Goal: Information Seeking & Learning: Check status

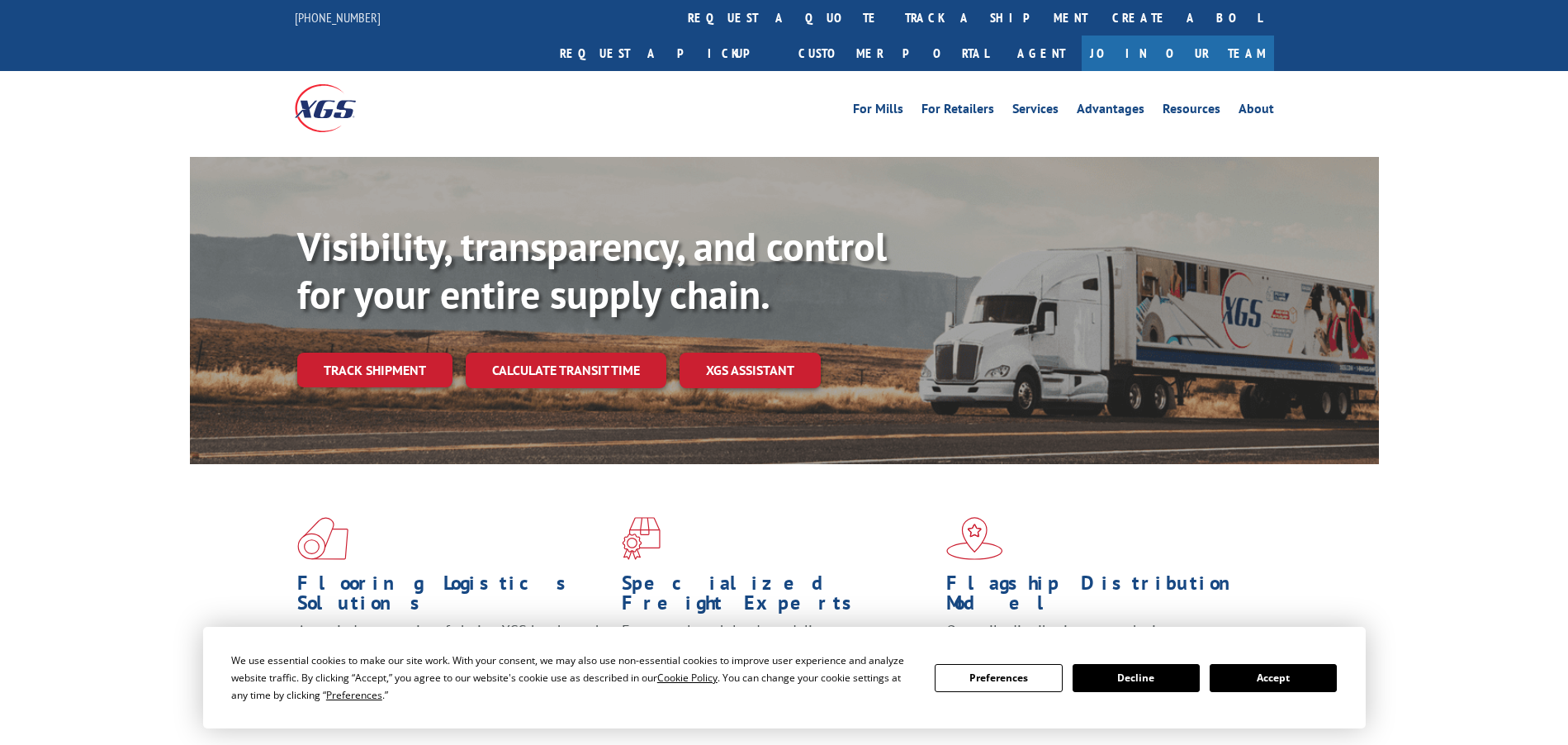
drag, startPoint x: 1265, startPoint y: 672, endPoint x: 1245, endPoint y: 671, distance: 20.0
click at [1265, 672] on button "Accept" at bounding box center [1274, 678] width 127 height 28
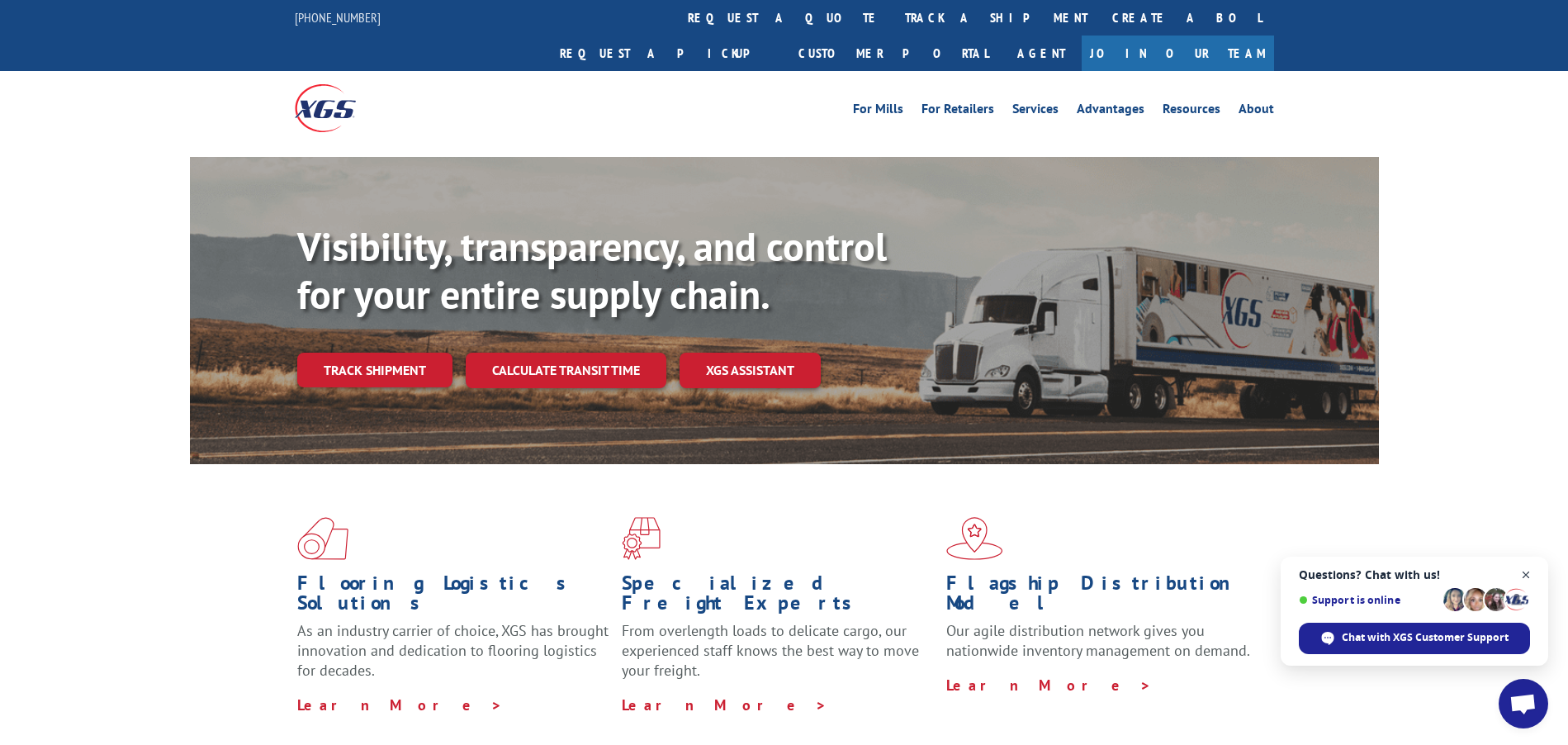
click at [1524, 572] on span "Close chat" at bounding box center [1527, 576] width 21 height 21
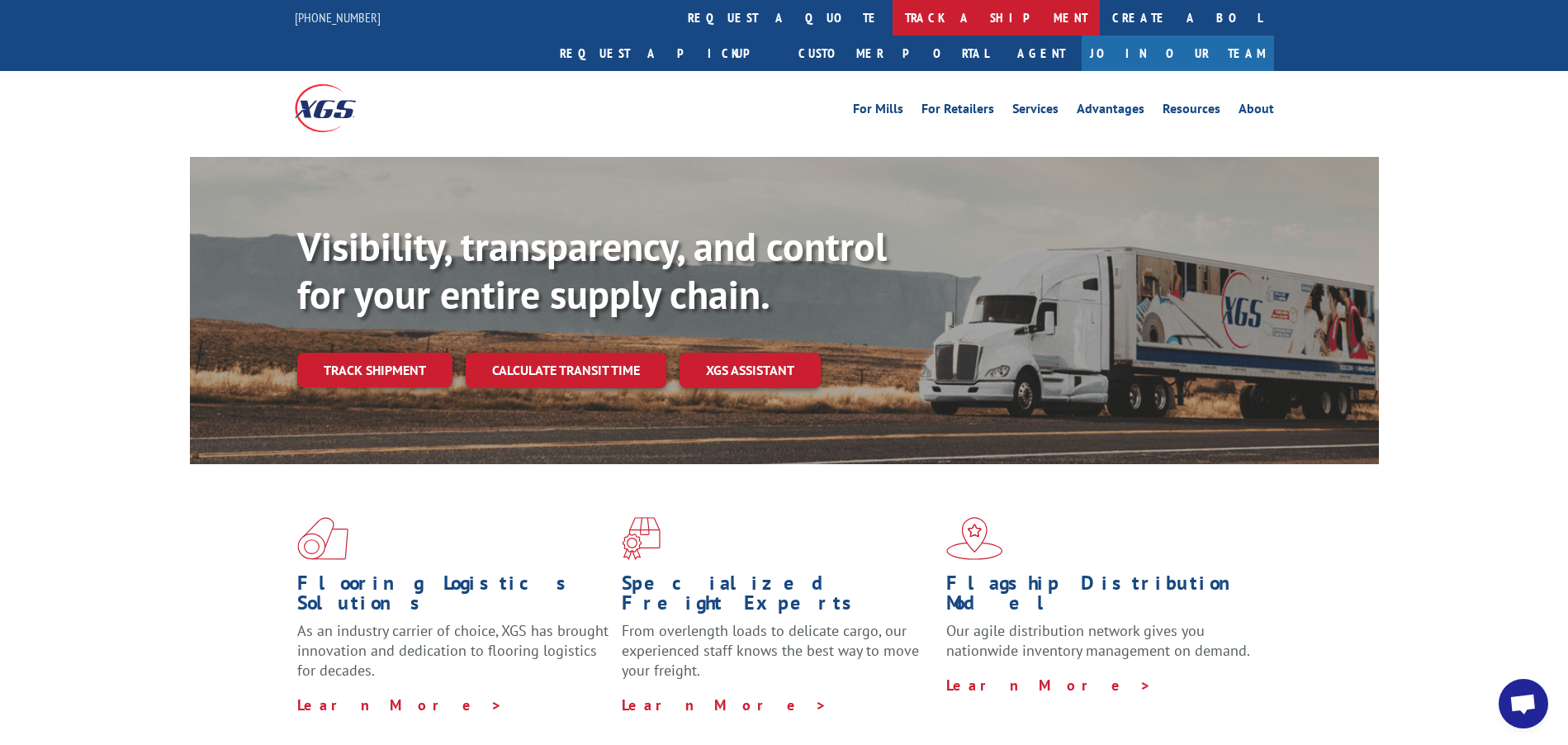
click at [893, 18] on link "track a shipment" at bounding box center [996, 17] width 207 height 35
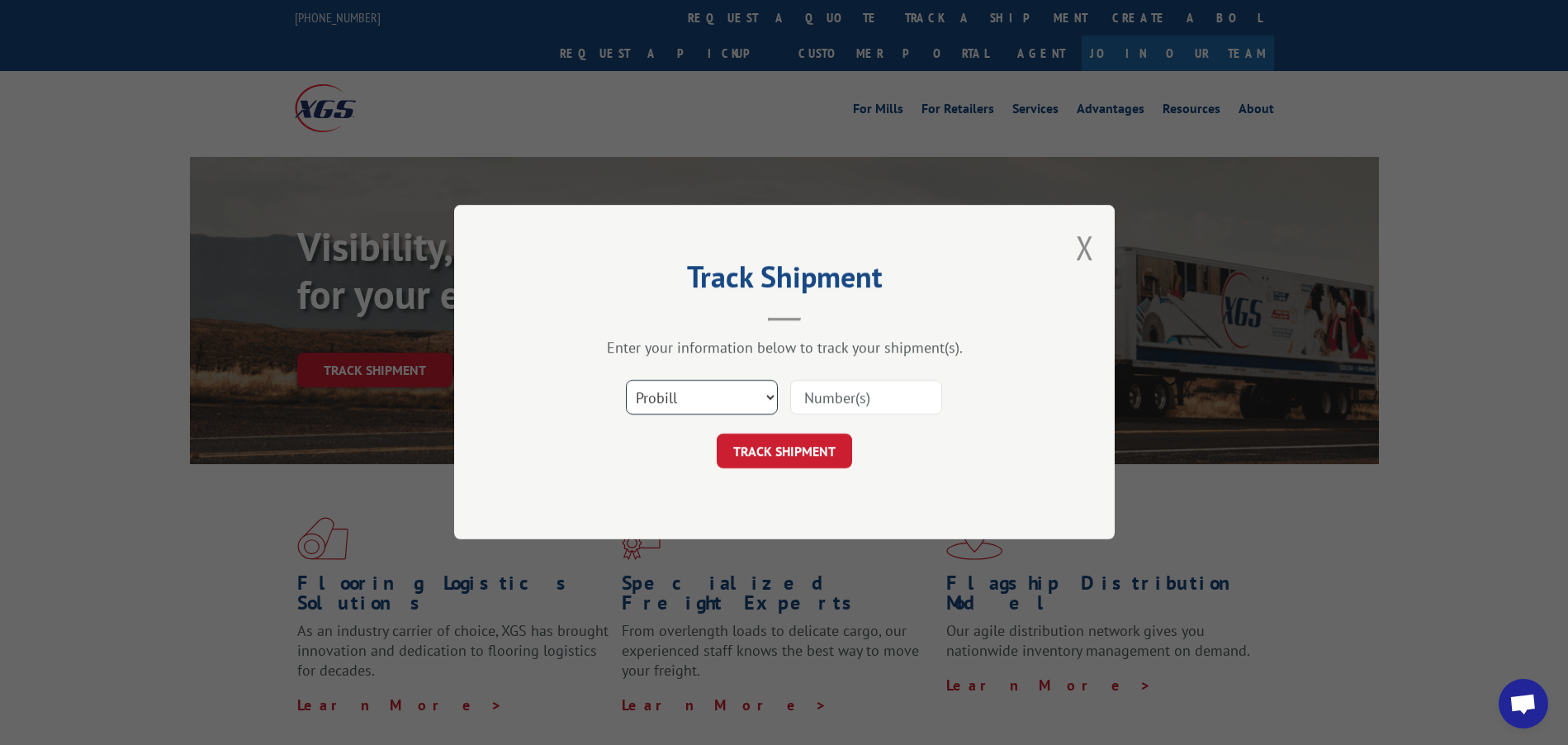
click at [709, 400] on select "Select category... Probill BOL PO" at bounding box center [702, 398] width 152 height 34
select select "bol"
click at [626, 381] on select "Select category... Probill BOL PO" at bounding box center [702, 398] width 152 height 34
click at [820, 403] on input at bounding box center [866, 398] width 152 height 34
paste input "6872189"
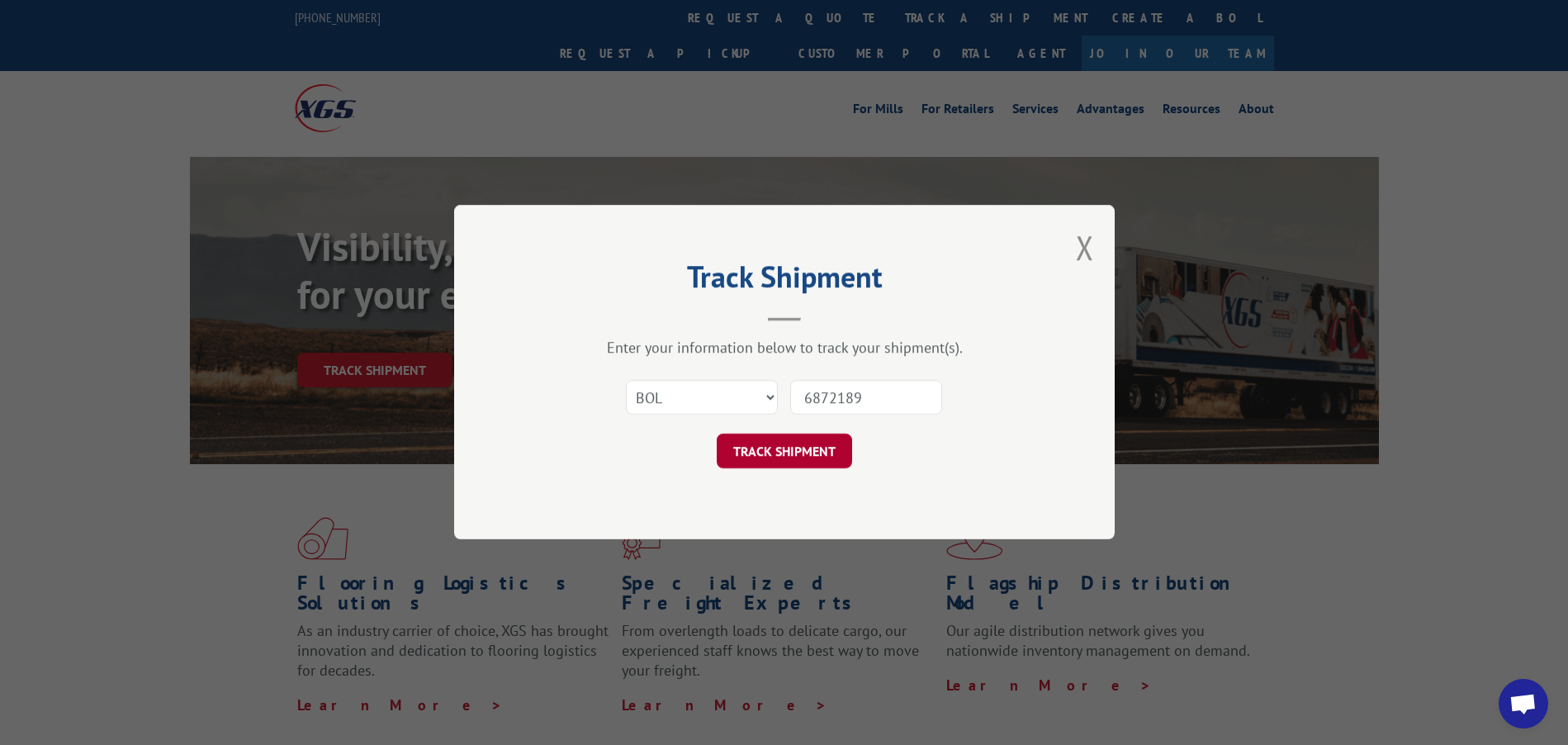
type input "6872189"
click at [790, 457] on button "TRACK SHIPMENT" at bounding box center [784, 452] width 135 height 34
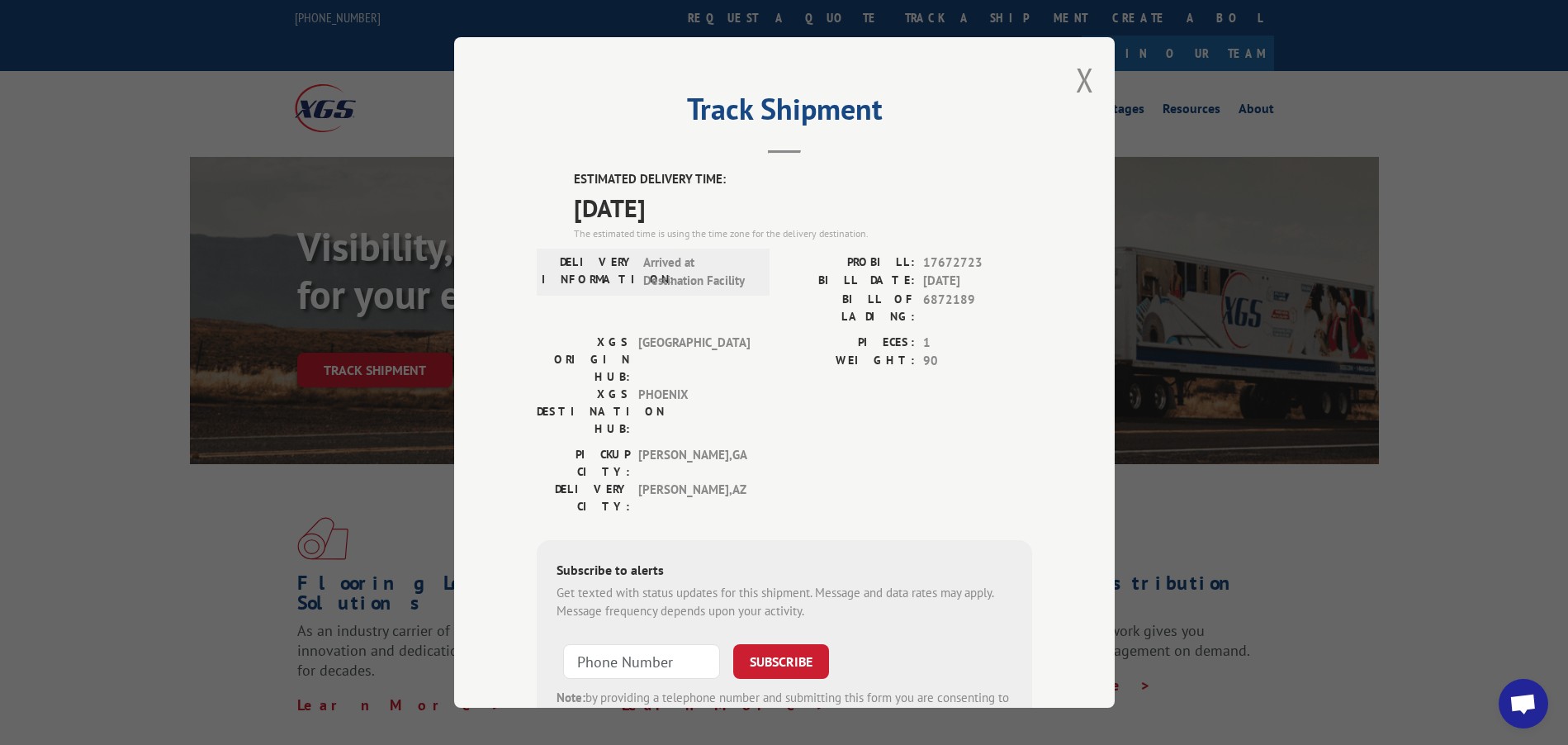
drag, startPoint x: 565, startPoint y: 176, endPoint x: 704, endPoint y: 212, distance: 143.6
click at [704, 212] on div "ESTIMATED DELIVERY TIME: [DATE] The estimated time is using the time zone for t…" at bounding box center [784, 467] width 495 height 594
copy div "ESTIMATED DELIVERY TIME: [DATE]"
